Goal: Book appointment/travel/reservation

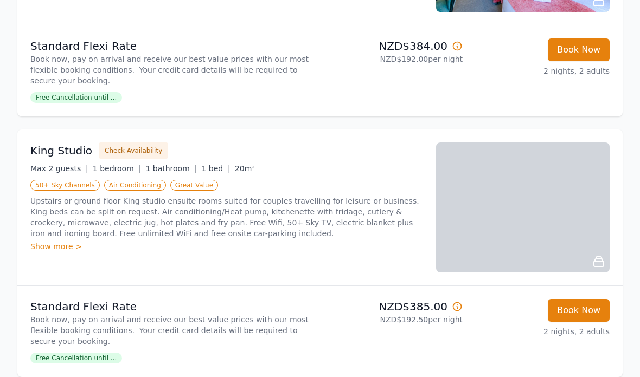
scroll to position [838, 0]
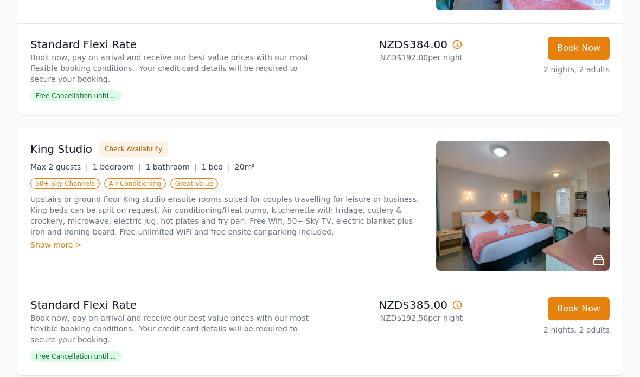
click at [567, 220] on img at bounding box center [522, 206] width 173 height 130
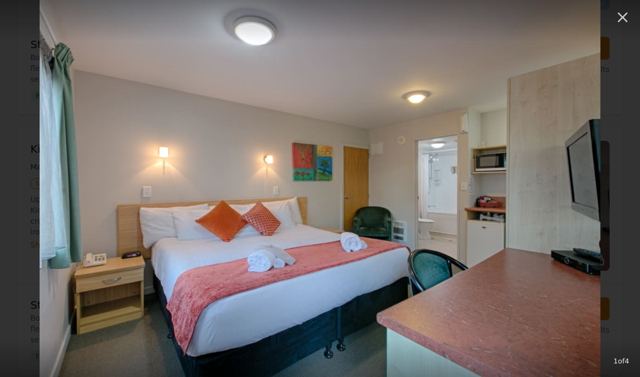
click at [594, 231] on img at bounding box center [320, 188] width 561 height 377
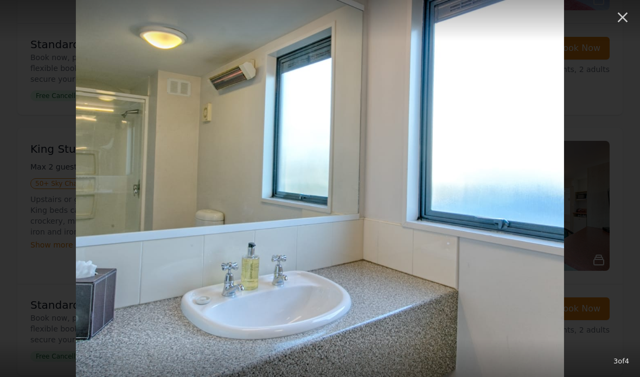
click at [625, 21] on icon "button" at bounding box center [622, 17] width 10 height 10
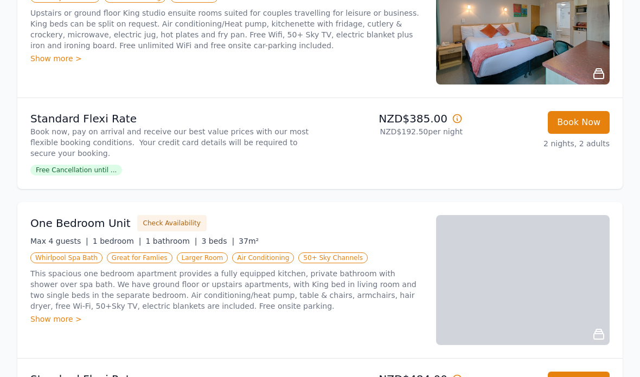
scroll to position [1043, 0]
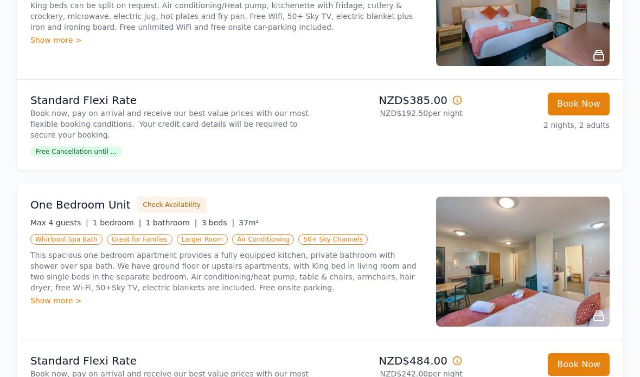
click at [559, 262] on img at bounding box center [522, 262] width 173 height 130
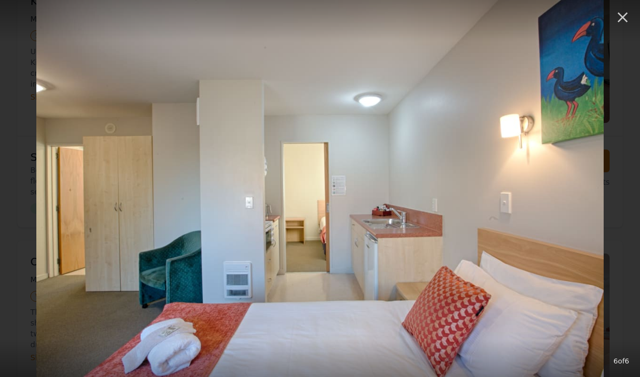
scroll to position [986, 0]
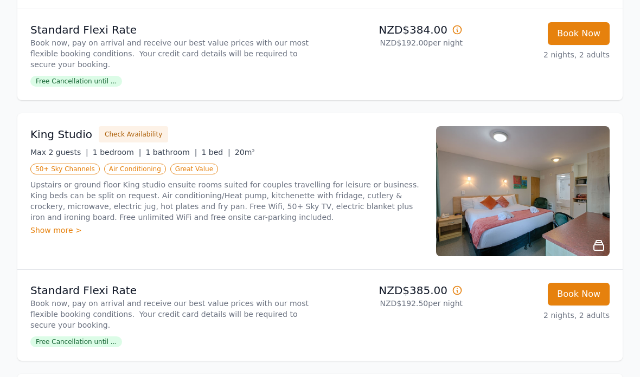
scroll to position [846, 0]
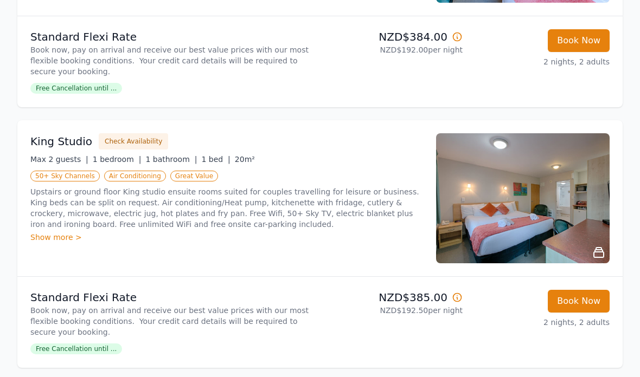
click at [42, 238] on div "Show more >" at bounding box center [226, 237] width 392 height 11
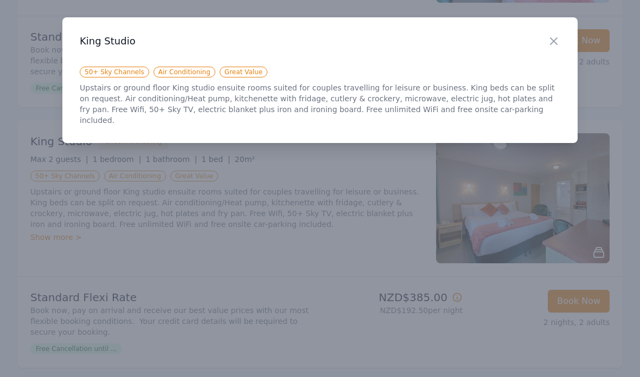
click at [554, 40] on icon "button" at bounding box center [553, 41] width 7 height 7
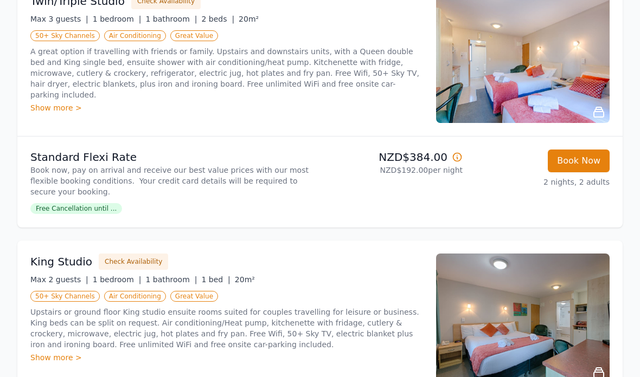
scroll to position [713, 0]
